Goal: Task Accomplishment & Management: Manage account settings

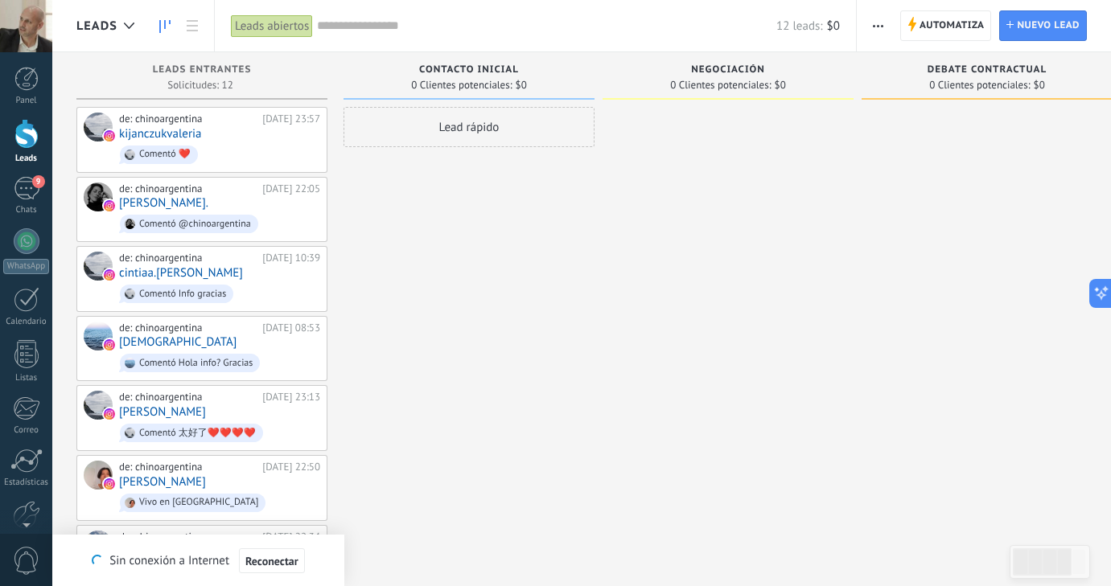
scroll to position [382, 0]
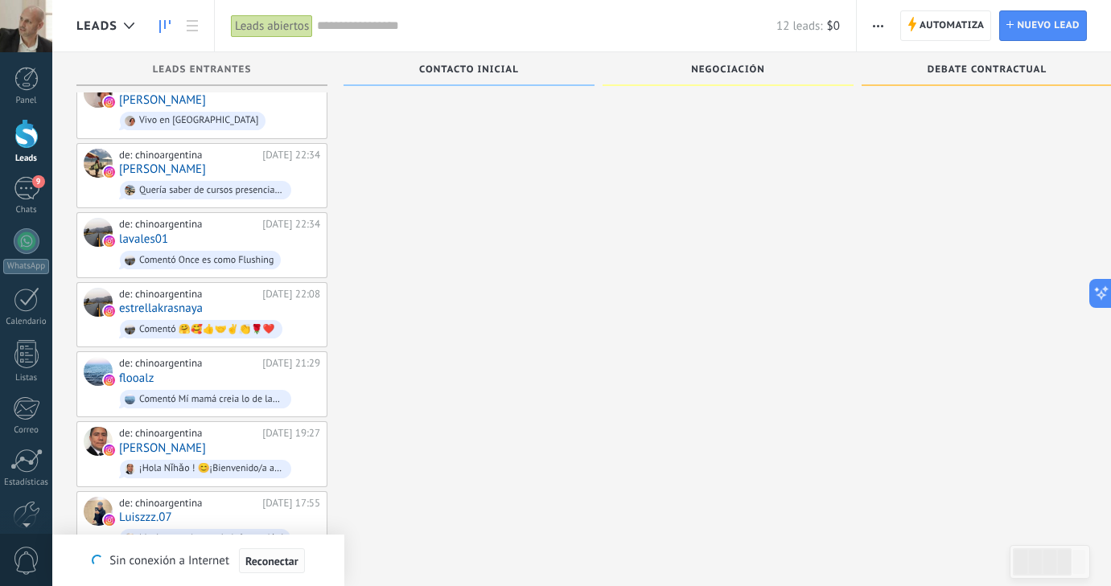
click at [277, 561] on span "Reconectar" at bounding box center [271, 561] width 53 height 11
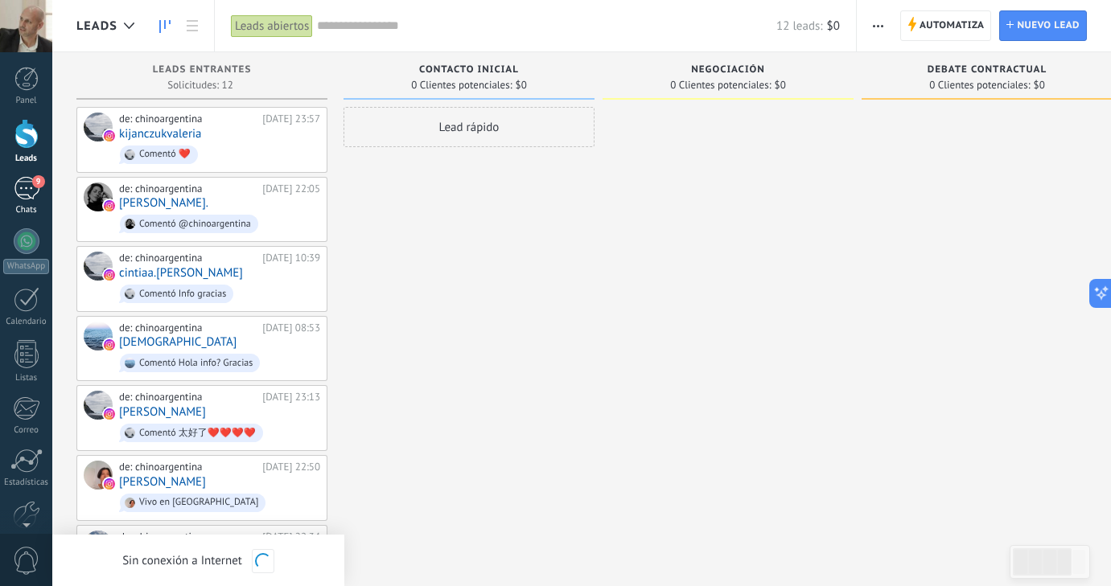
click at [29, 191] on div "9" at bounding box center [27, 188] width 26 height 23
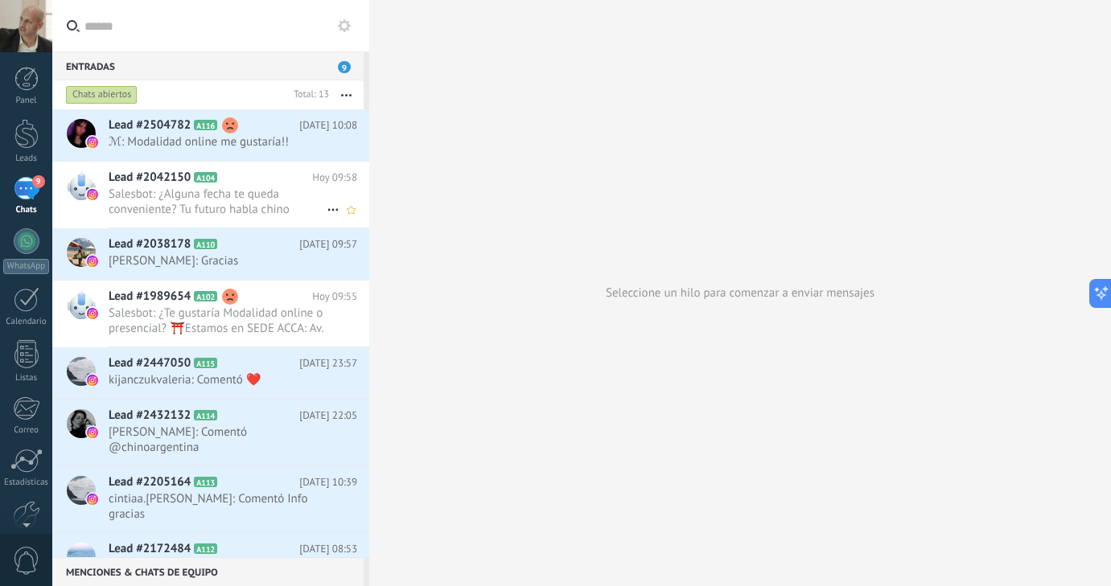
click at [236, 200] on span "Salesbot: ¿Alguna fecha te queda conveniente? Tu futuro habla chino mandarín, e…" at bounding box center [218, 202] width 218 height 31
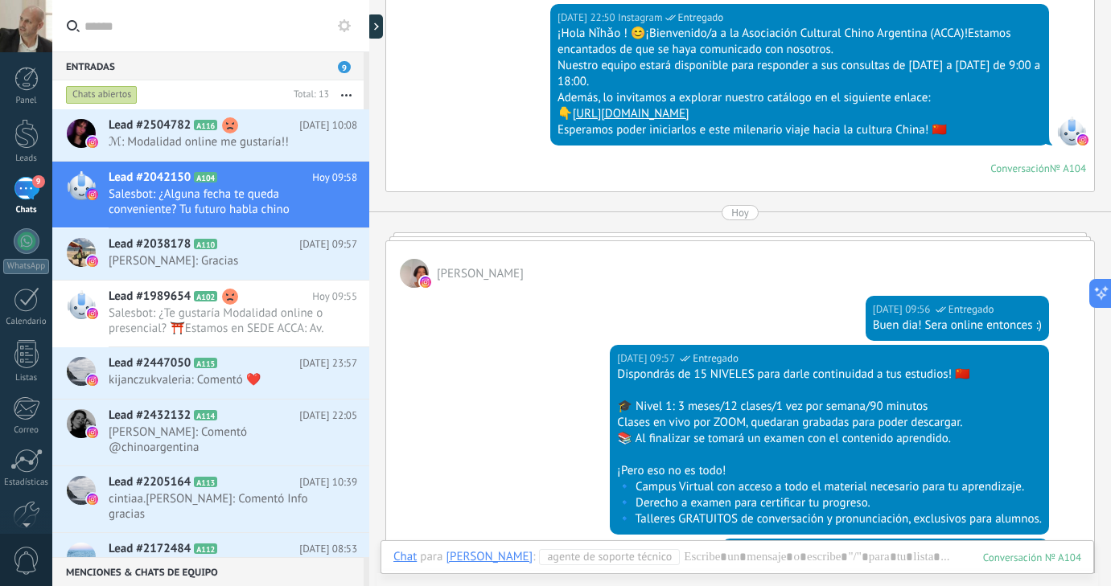
scroll to position [380, 0]
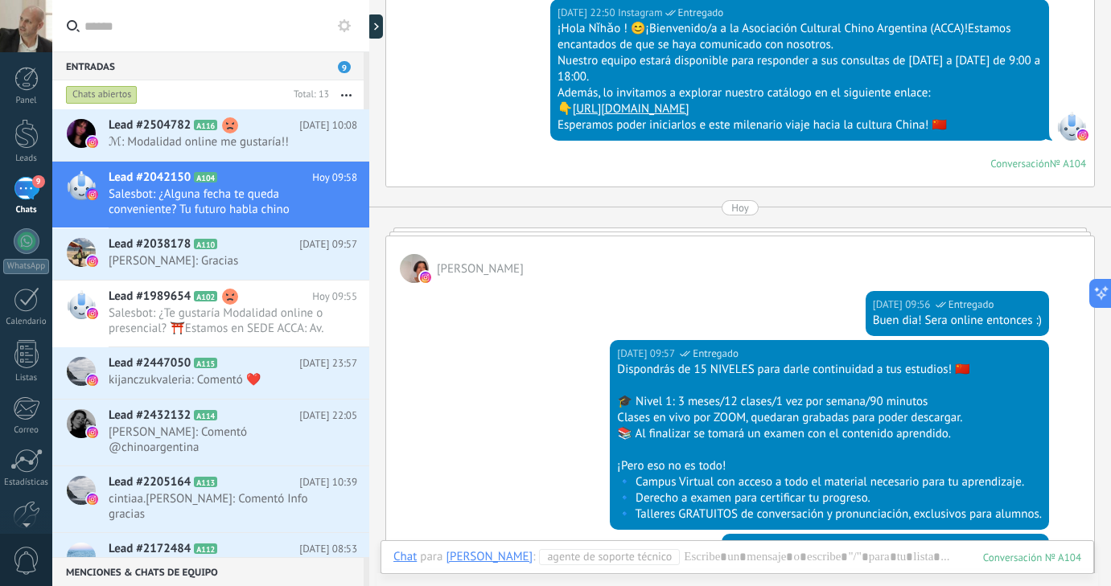
click at [736, 237] on div "[PERSON_NAME]" at bounding box center [740, 260] width 708 height 47
click at [735, 232] on div at bounding box center [740, 232] width 710 height 8
click at [739, 212] on div "Hoy" at bounding box center [740, 207] width 18 height 15
click at [737, 228] on div at bounding box center [740, 232] width 710 height 8
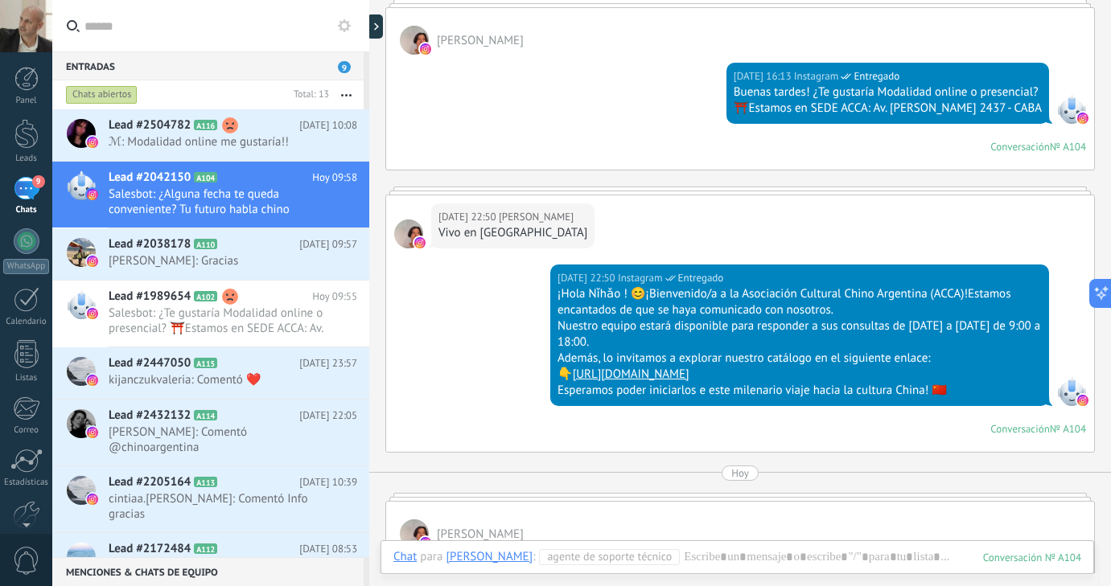
scroll to position [0, 0]
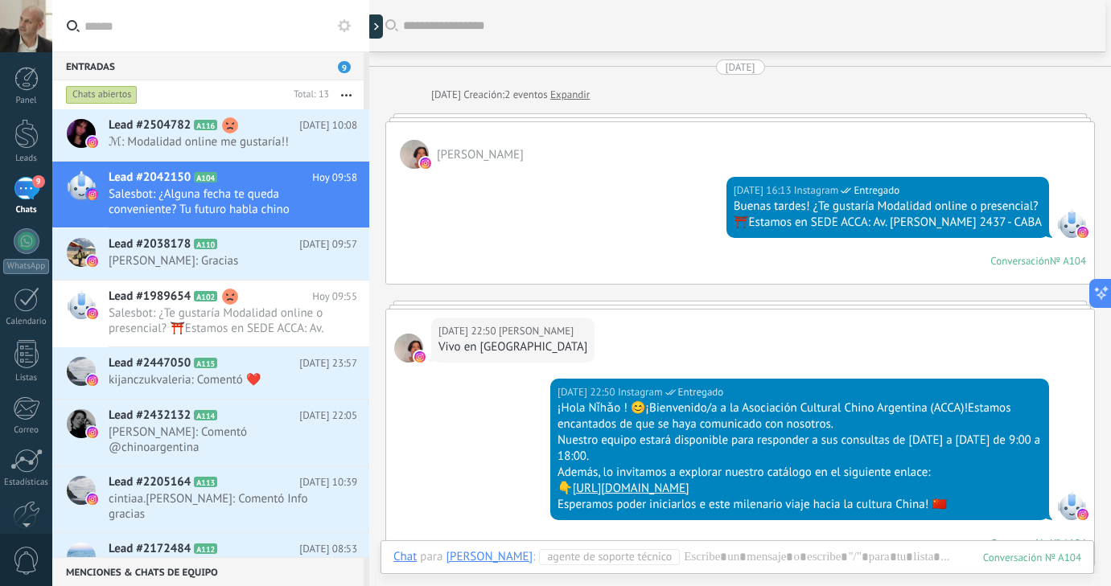
click at [714, 313] on div "[DATE] 22:50 [PERSON_NAME] Vivo en [GEOGRAPHIC_DATA]" at bounding box center [740, 344] width 708 height 69
click at [747, 118] on div at bounding box center [740, 117] width 710 height 8
click at [781, 144] on div "[PERSON_NAME]" at bounding box center [740, 145] width 708 height 47
click at [772, 117] on div at bounding box center [740, 117] width 710 height 8
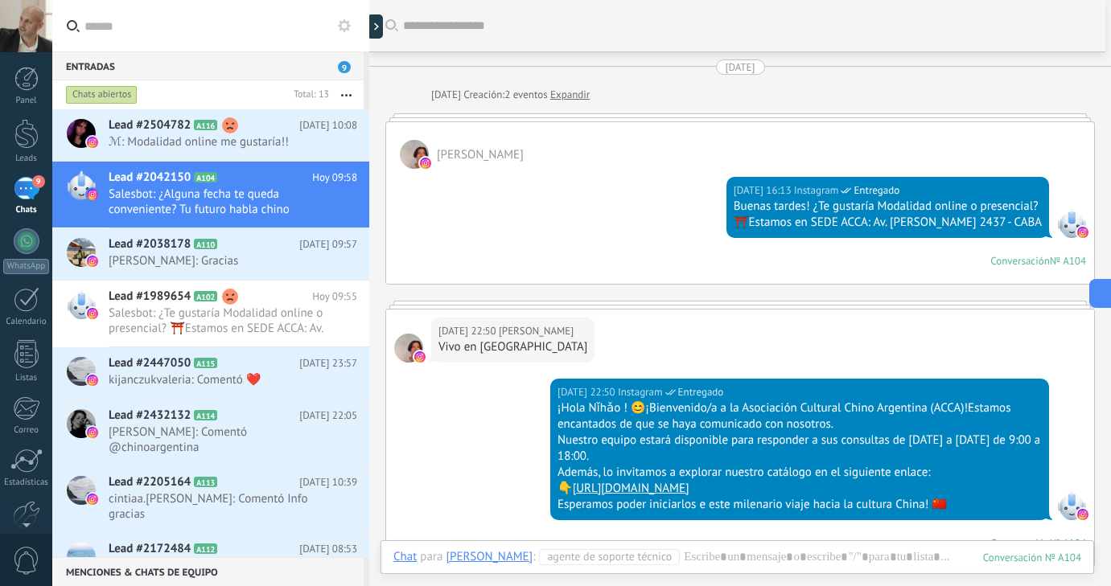
click at [772, 117] on div at bounding box center [740, 117] width 710 height 8
click at [675, 302] on div at bounding box center [740, 305] width 710 height 8
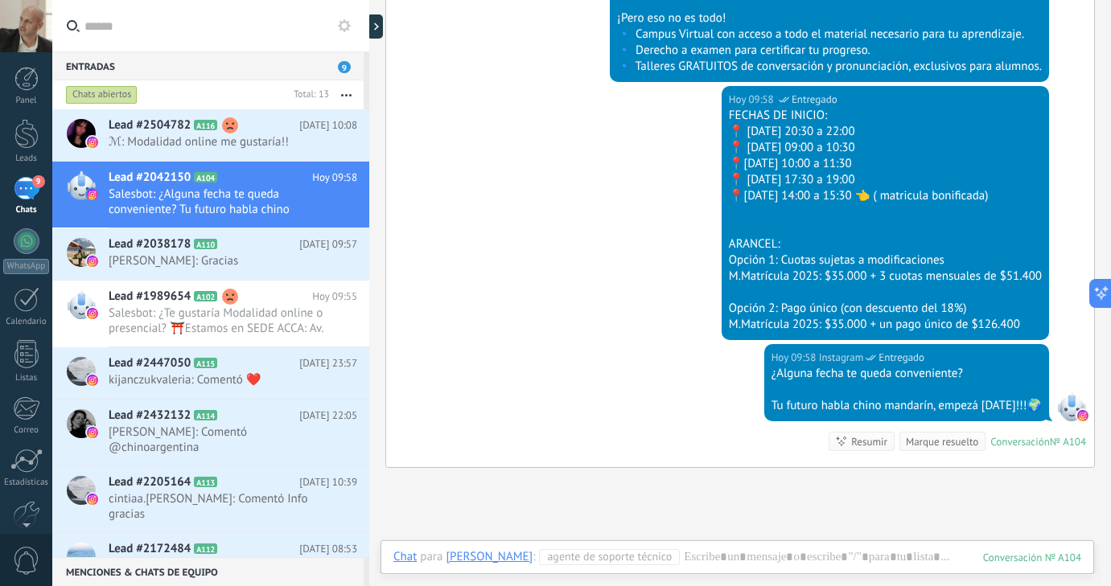
scroll to position [848, 0]
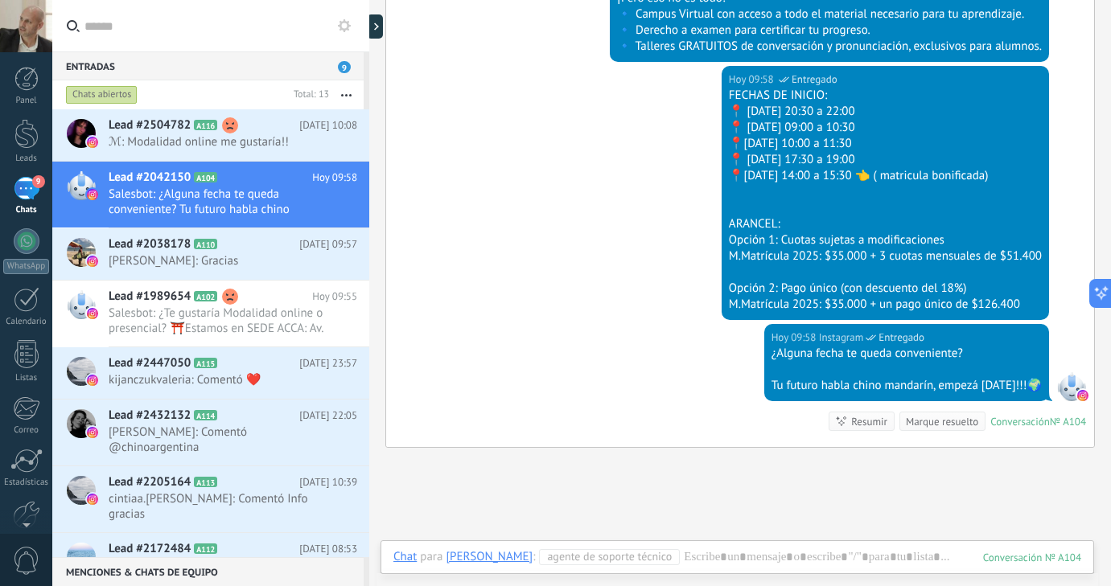
click at [1077, 390] on img at bounding box center [1082, 395] width 11 height 11
click at [1068, 348] on div "[DATE] 09:58 Instagram Entregado ¿Alguna fecha te queda conveniente? Tu futuro …" at bounding box center [740, 385] width 708 height 123
click at [1067, 394] on div at bounding box center [1071, 386] width 29 height 29
click at [1064, 286] on div "[DATE] 09:58 Instagram Entregado FECHAS DE INICIO: 📍 [DATE] 20:30 a 22:00 📍 [DA…" at bounding box center [740, 195] width 708 height 258
click at [320, 196] on span "Salesbot: ¿Alguna fecha te queda conveniente? Tu futuro habla chino mandarín, e…" at bounding box center [218, 202] width 218 height 31
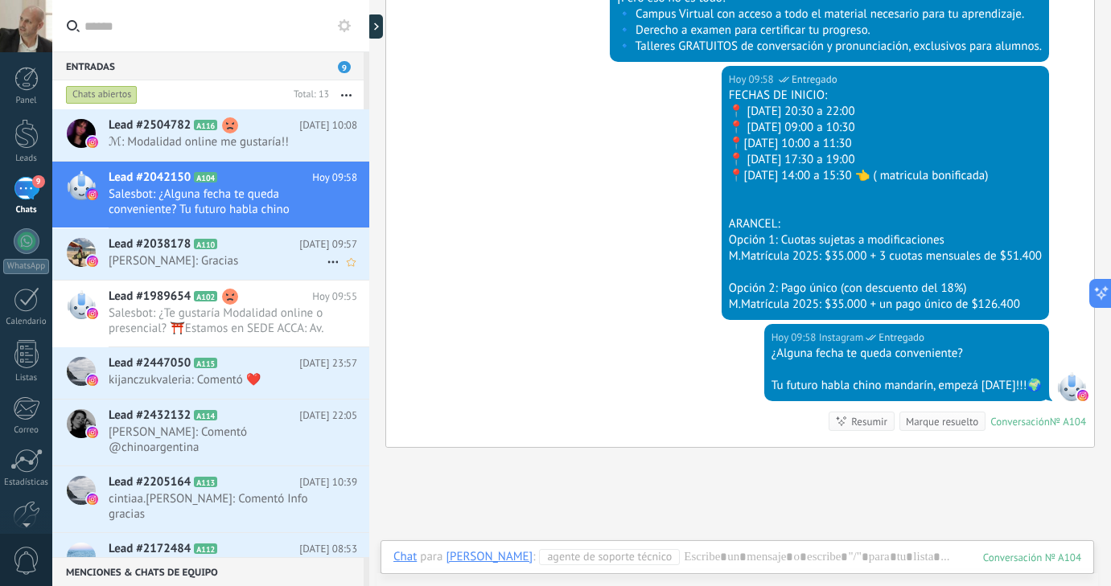
click at [265, 254] on span "[PERSON_NAME]: Gracias" at bounding box center [218, 260] width 218 height 15
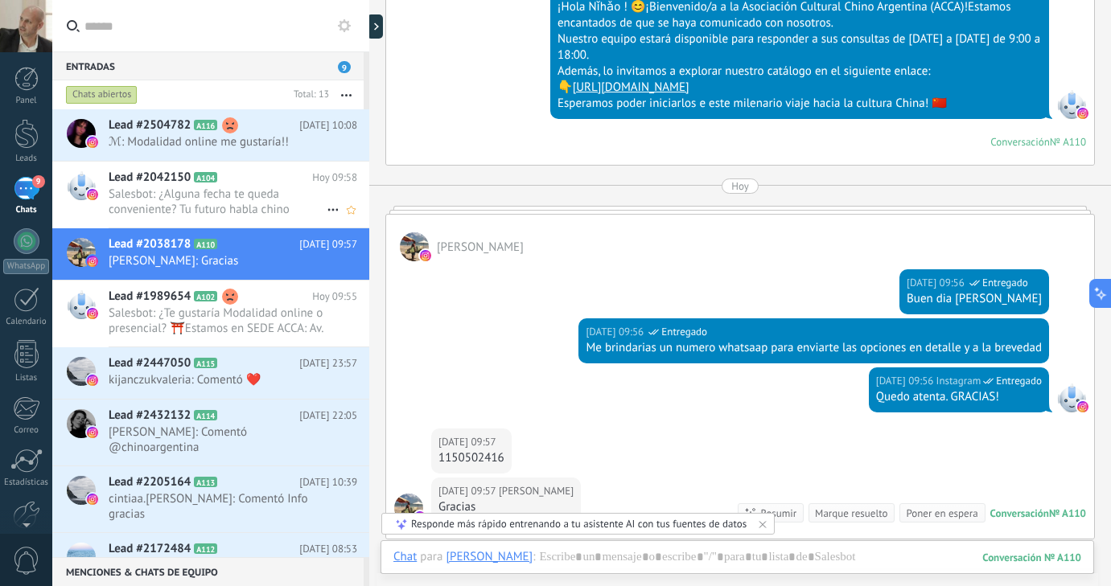
click at [266, 200] on span "Salesbot: ¿Alguna fecha te queda conveniente? Tu futuro habla chino mandarín, e…" at bounding box center [218, 202] width 218 height 31
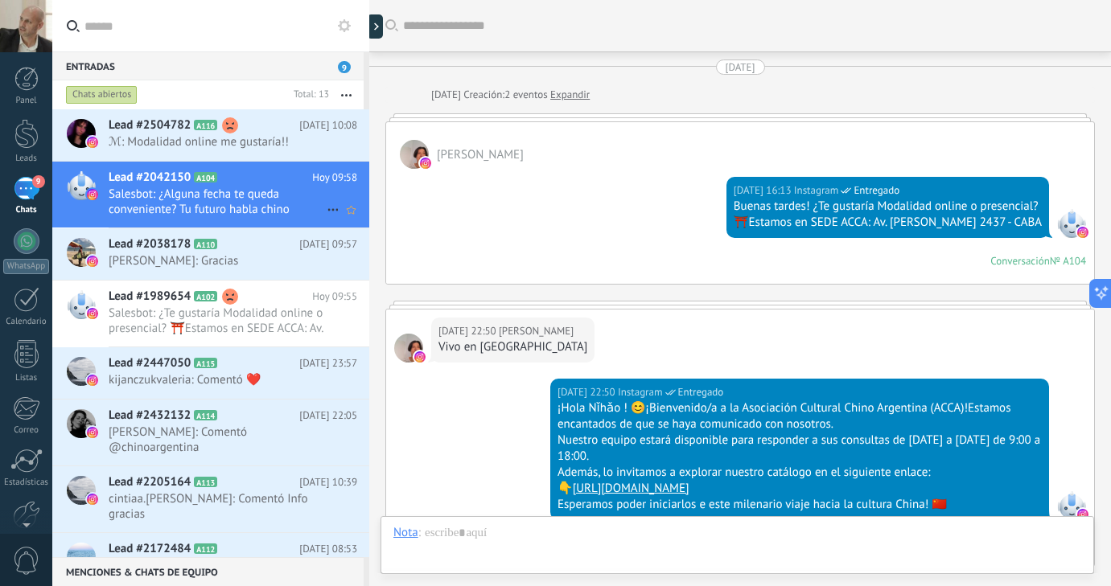
scroll to position [990, 0]
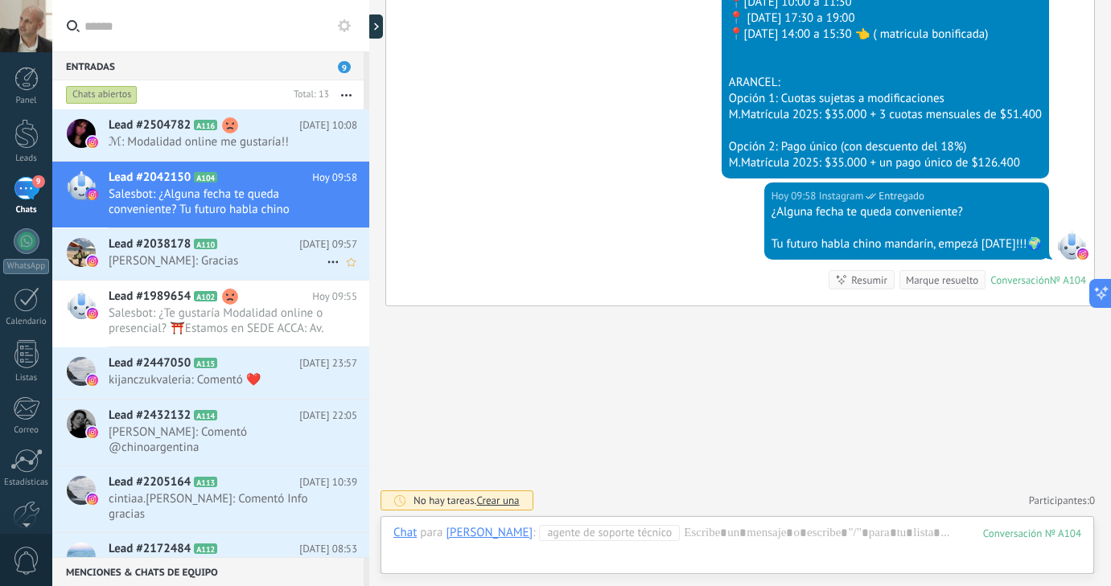
click at [204, 253] on span "[PERSON_NAME]: Gracias" at bounding box center [218, 260] width 218 height 15
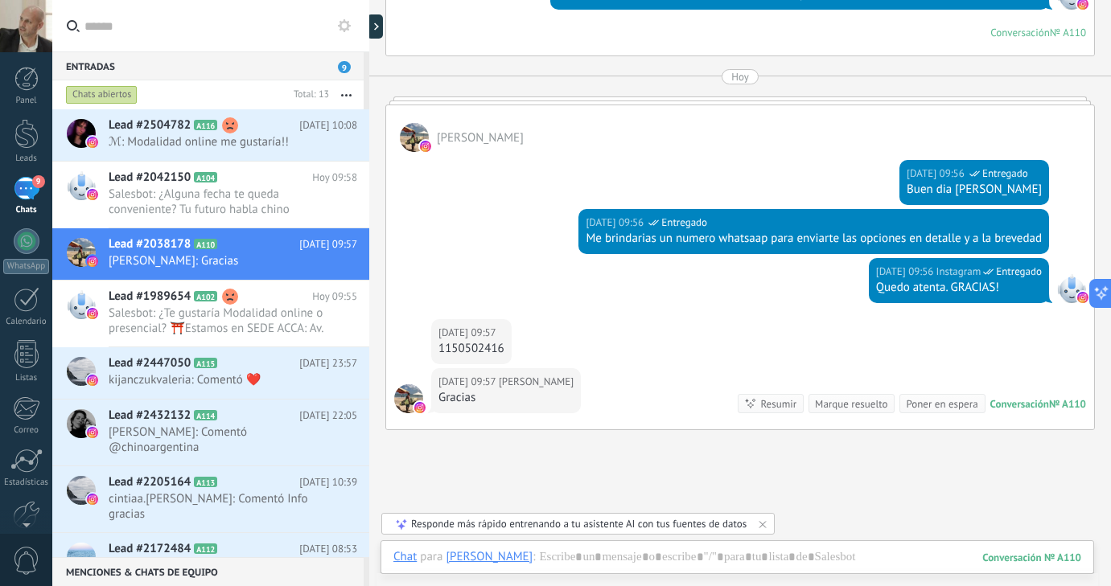
scroll to position [297, 0]
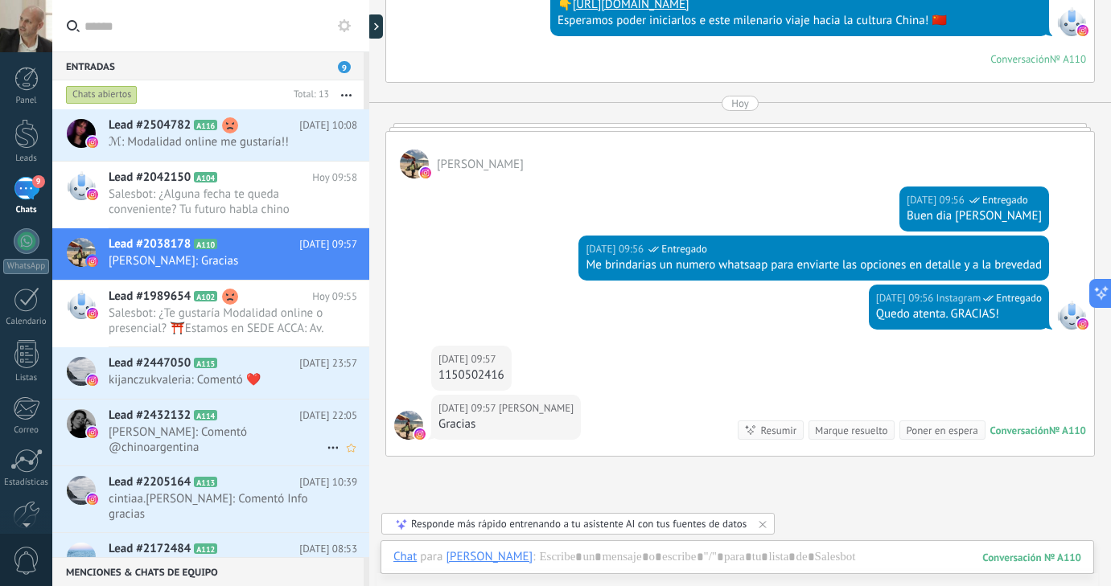
click at [262, 429] on span "[PERSON_NAME]: Comentó @chinoargentina" at bounding box center [218, 440] width 218 height 31
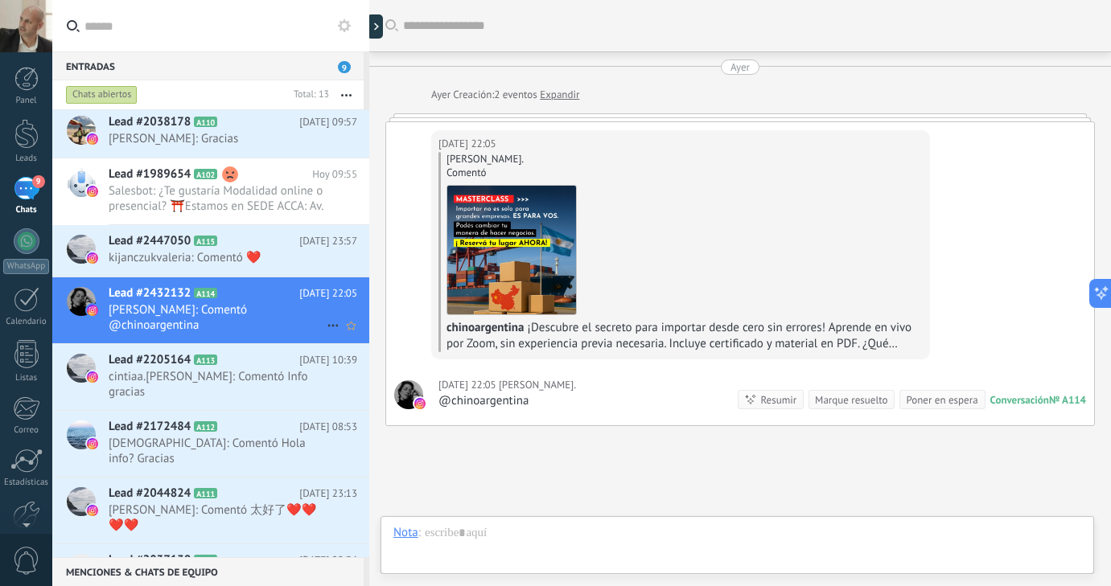
scroll to position [130, 0]
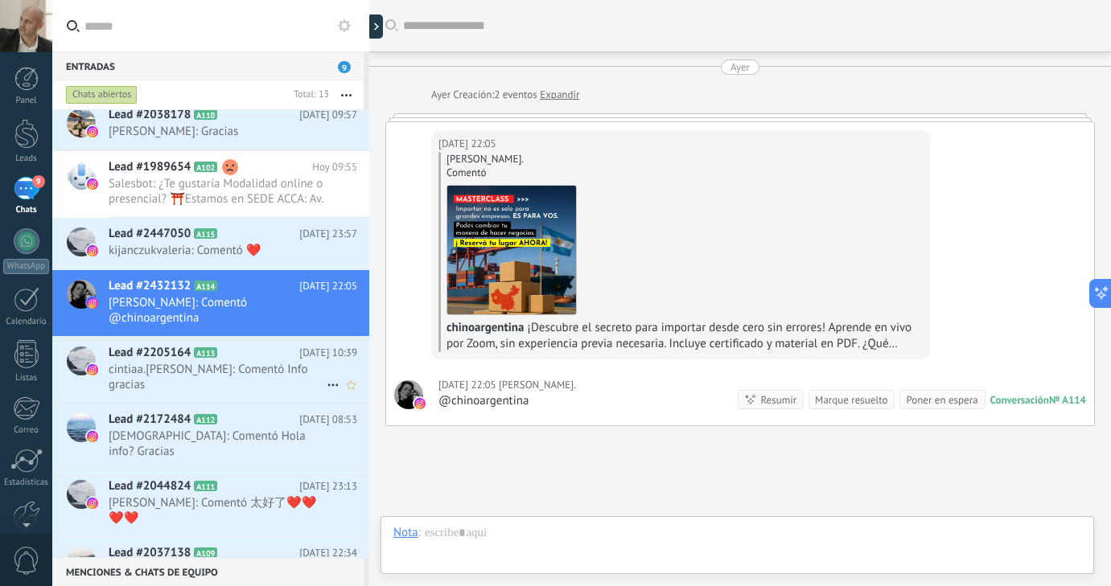
click at [261, 364] on span "cintiaa.[PERSON_NAME]: Comentó Info gracias" at bounding box center [218, 377] width 218 height 31
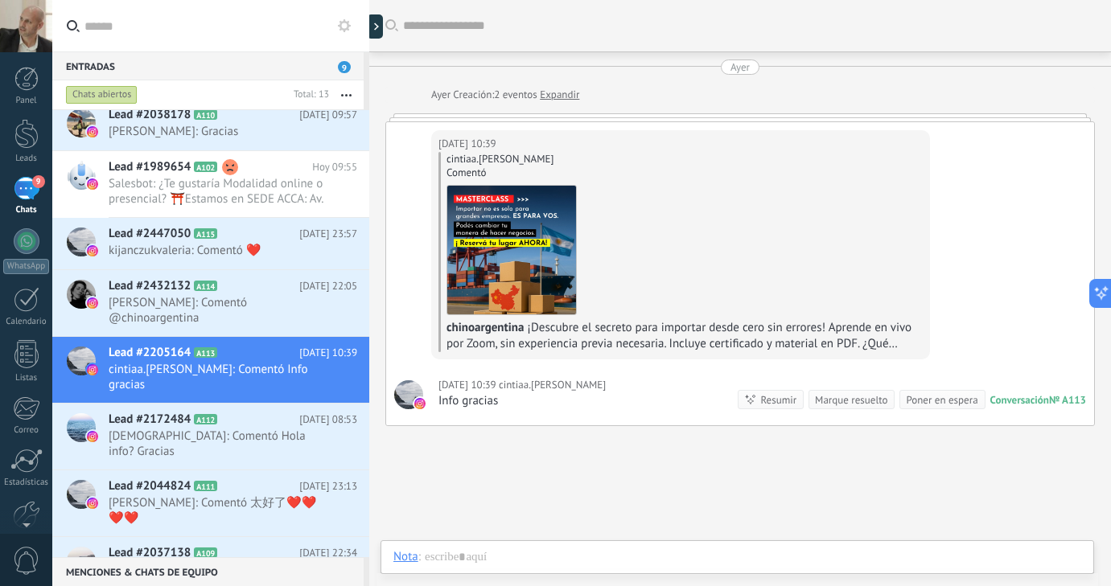
click at [621, 115] on div at bounding box center [740, 117] width 710 height 8
click at [262, 429] on span "[DEMOGRAPHIC_DATA]: Comentó Hola info? Gracias" at bounding box center [218, 444] width 218 height 31
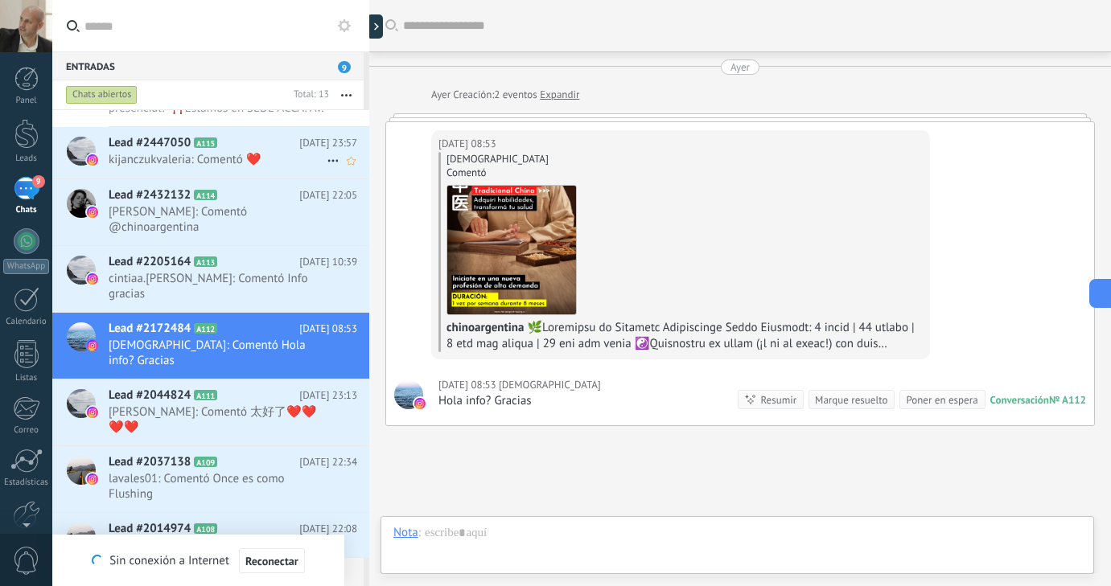
scroll to position [236, 0]
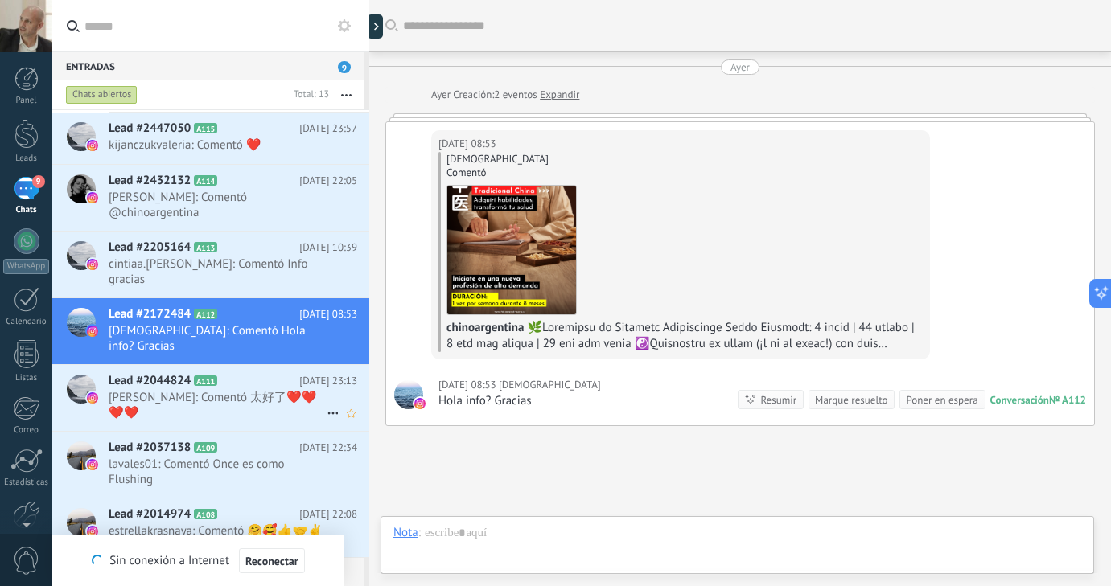
click at [269, 373] on h2 "Lead #2044824 A111" at bounding box center [204, 381] width 191 height 16
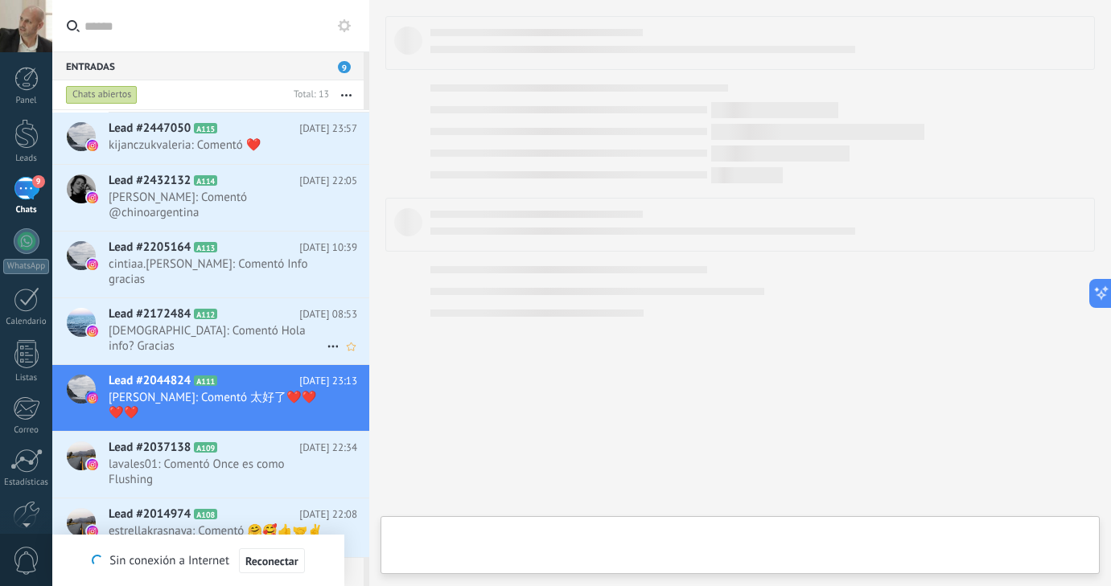
click at [235, 323] on span "[DEMOGRAPHIC_DATA]: Comentó Hola info? Gracias" at bounding box center [218, 338] width 218 height 31
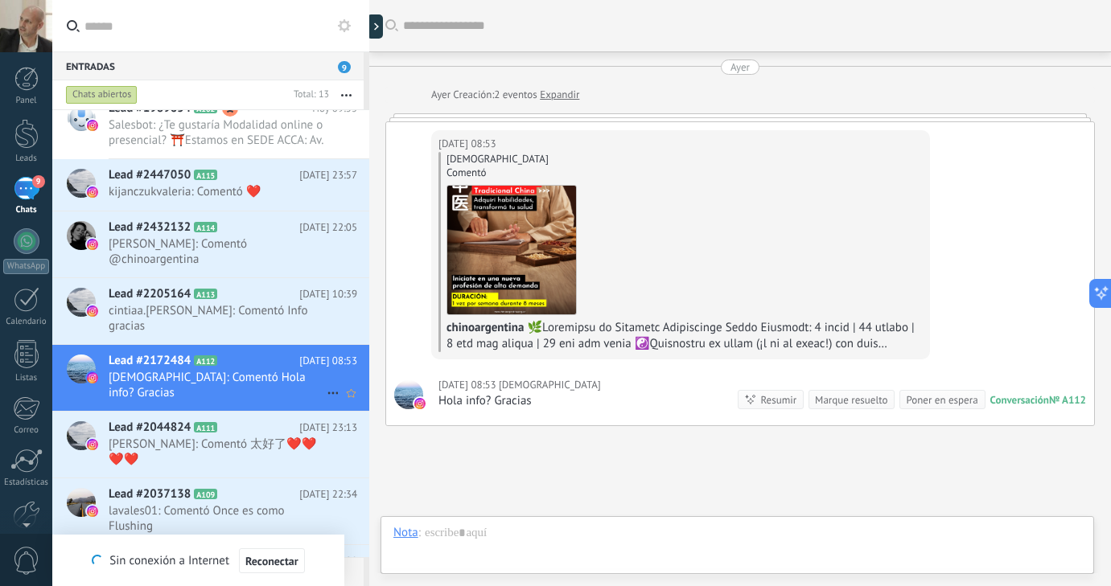
scroll to position [179, 0]
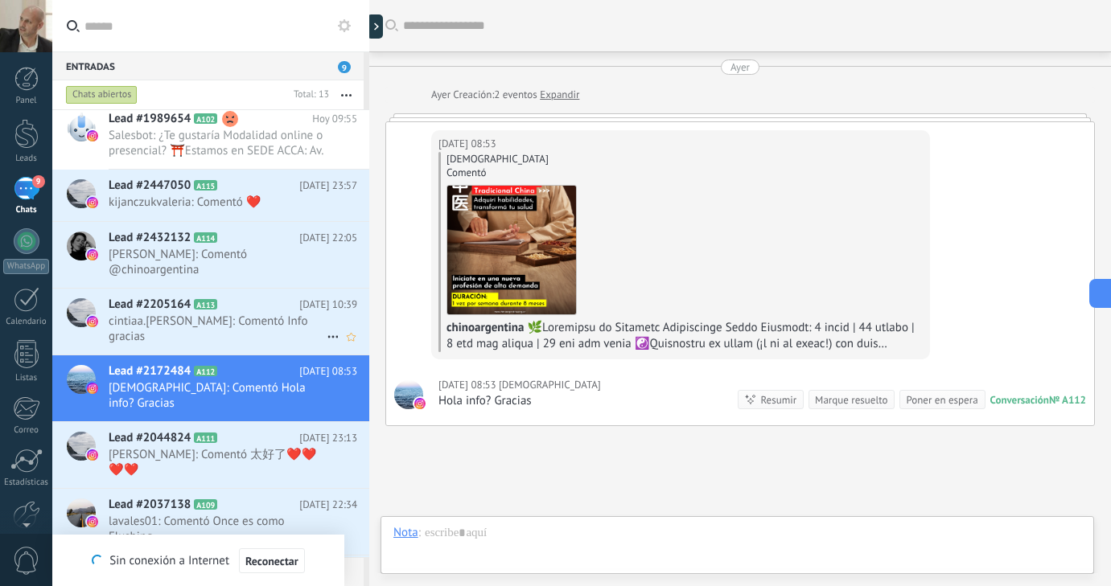
click at [236, 319] on span "cintiaa.[PERSON_NAME]: Comentó Info gracias" at bounding box center [218, 329] width 218 height 31
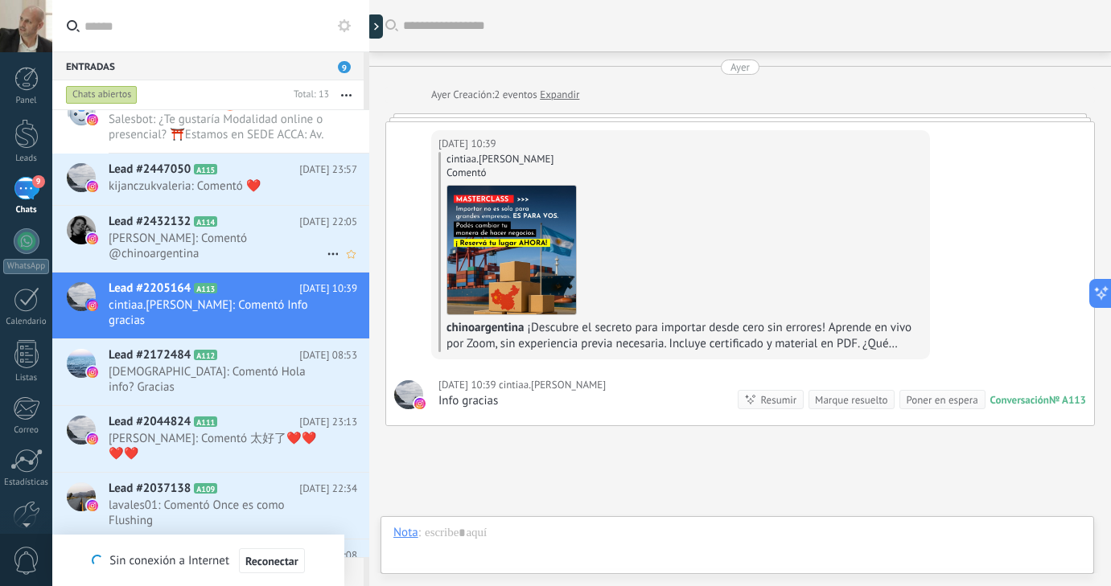
scroll to position [203, 0]
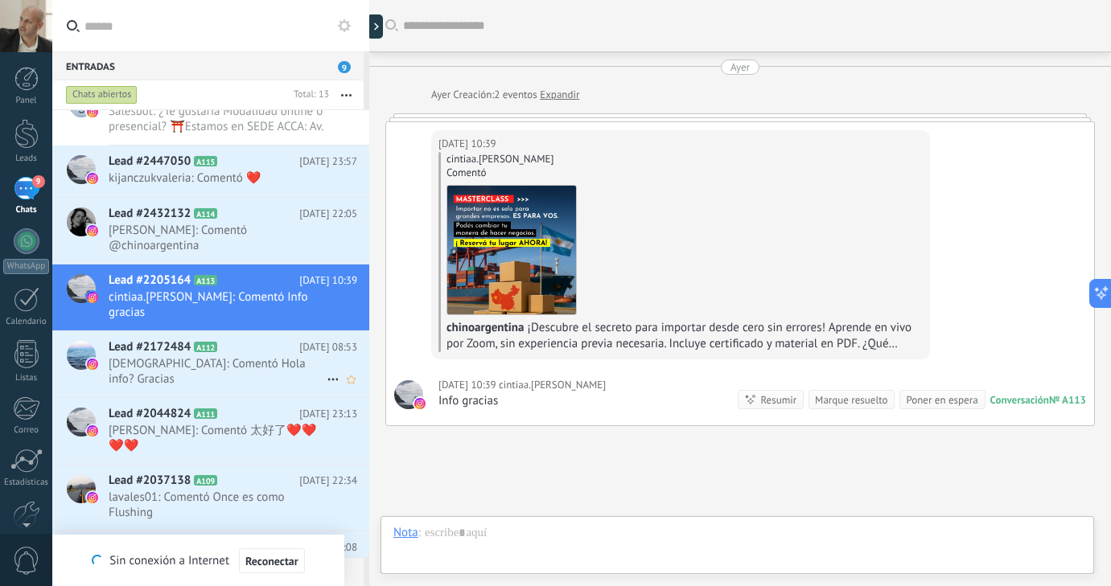
click at [213, 356] on span "[DEMOGRAPHIC_DATA]: Comentó Hola info? Gracias" at bounding box center [218, 371] width 218 height 31
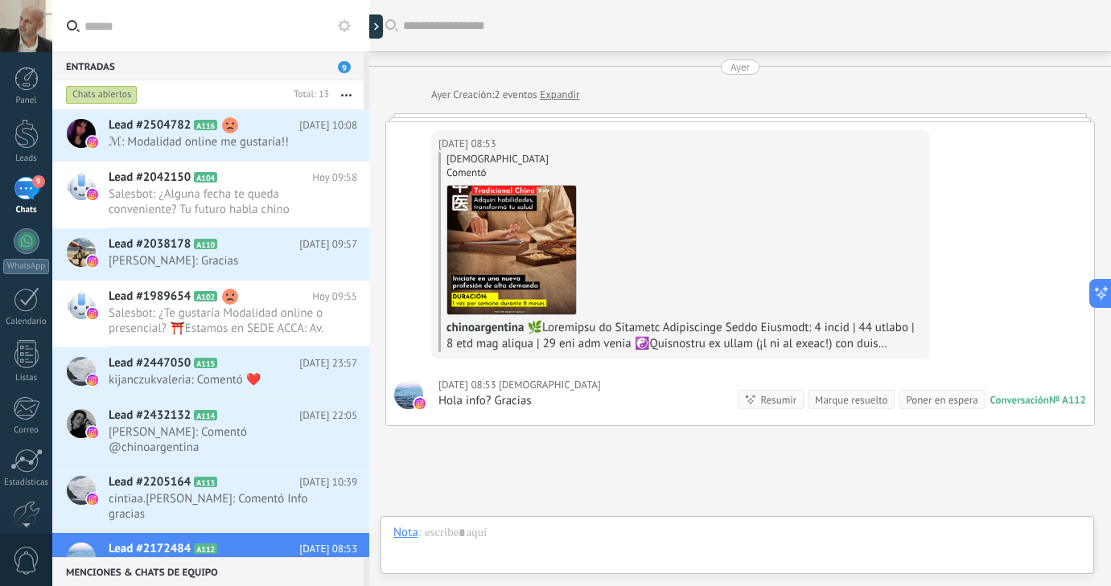
click at [311, 26] on input "text" at bounding box center [220, 25] width 272 height 51
click at [24, 140] on div at bounding box center [26, 134] width 24 height 30
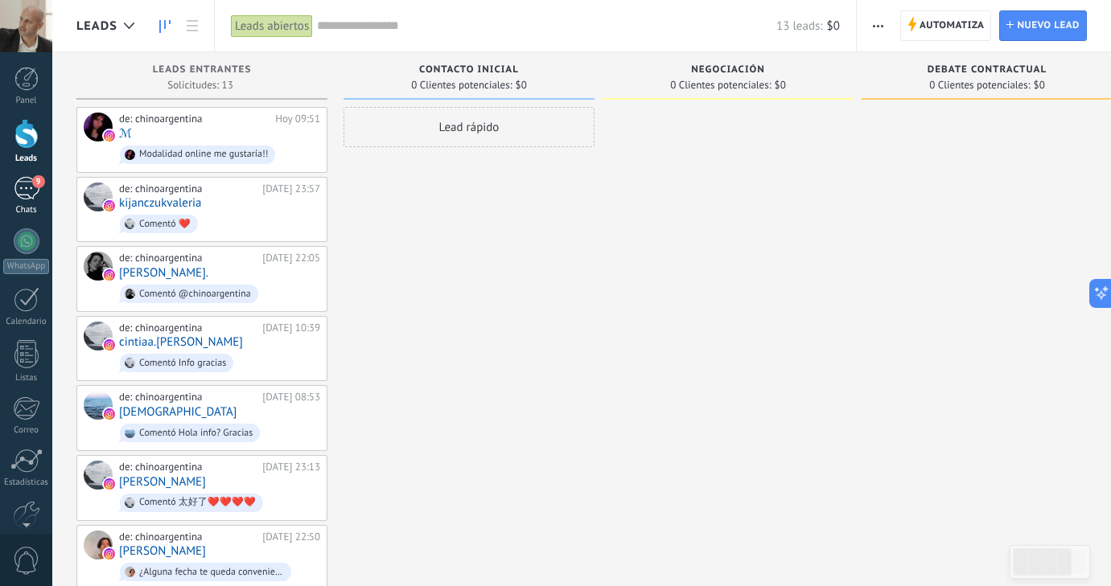
click at [29, 192] on div "9" at bounding box center [27, 188] width 26 height 23
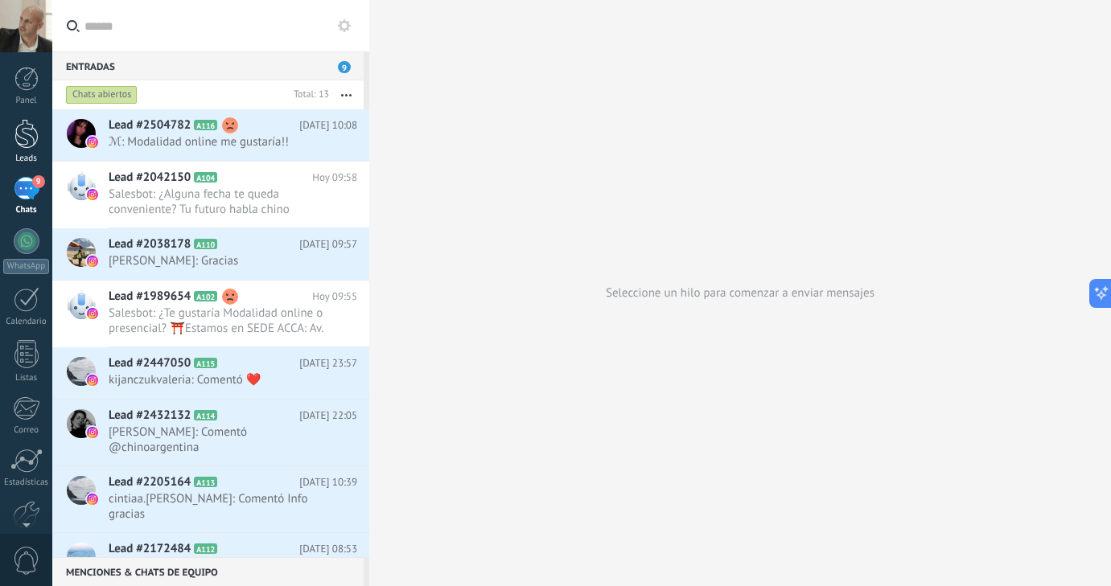
click at [27, 139] on div at bounding box center [26, 134] width 24 height 30
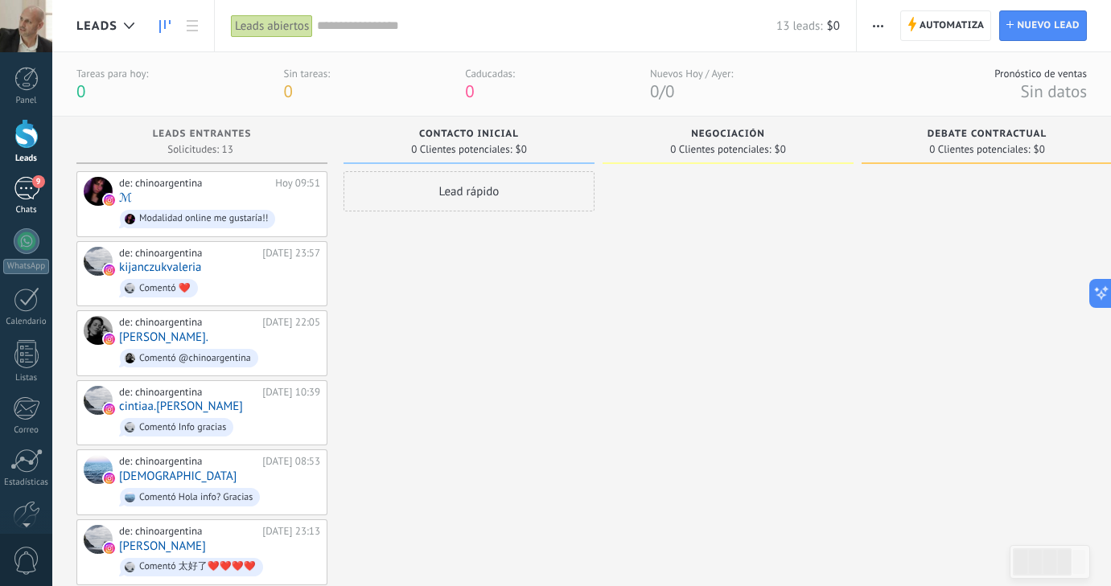
click at [30, 192] on div "9" at bounding box center [27, 188] width 26 height 23
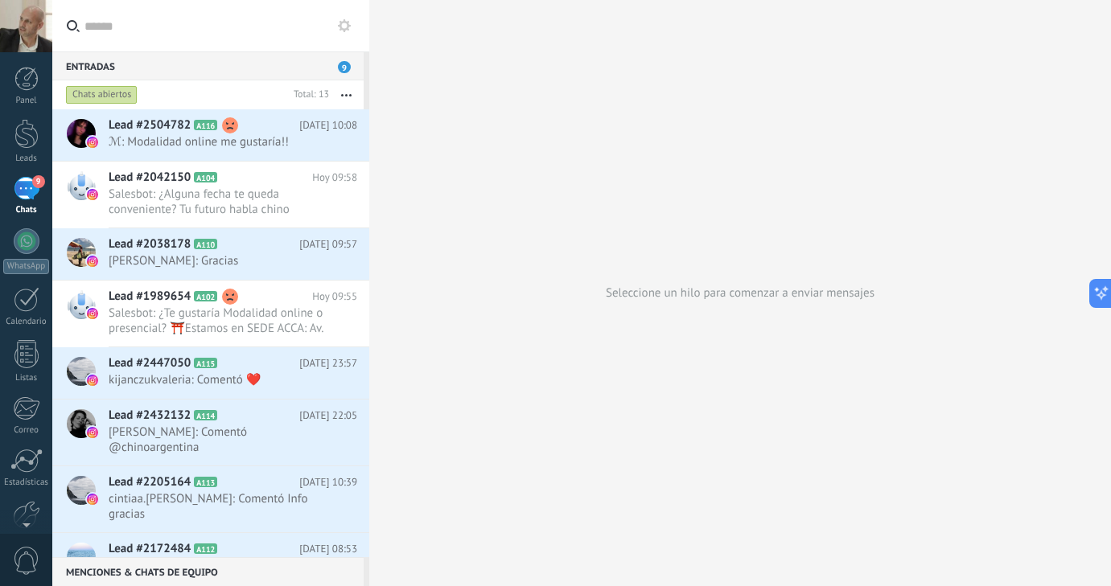
click at [345, 66] on span "9" at bounding box center [344, 67] width 13 height 12
click at [27, 146] on div at bounding box center [26, 134] width 24 height 30
